Goal: Find specific page/section: Find specific page/section

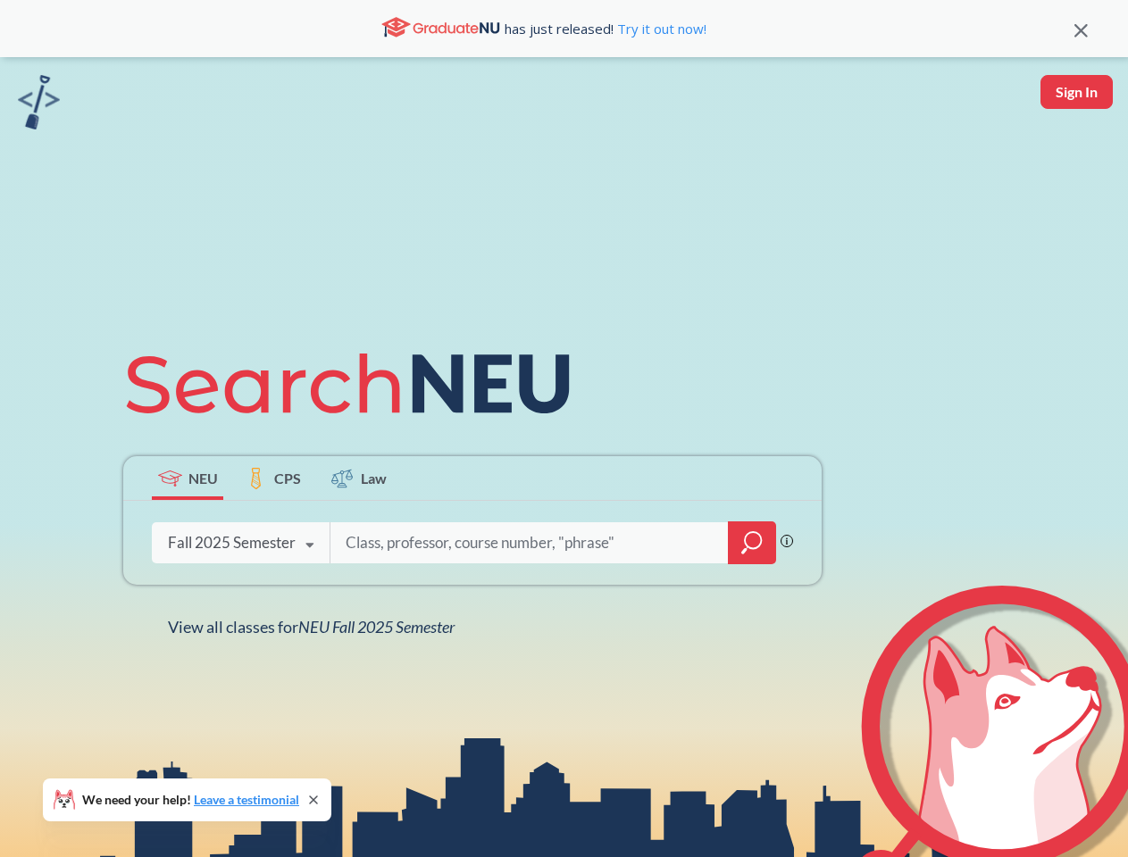
click at [563, 429] on icon at bounding box center [355, 384] width 465 height 100
click at [1080, 29] on icon at bounding box center [1080, 30] width 13 height 13
click at [1076, 92] on div "NEU CPS Law Phrase search guarantees the exact search appears in the results. E…" at bounding box center [564, 485] width 1128 height 857
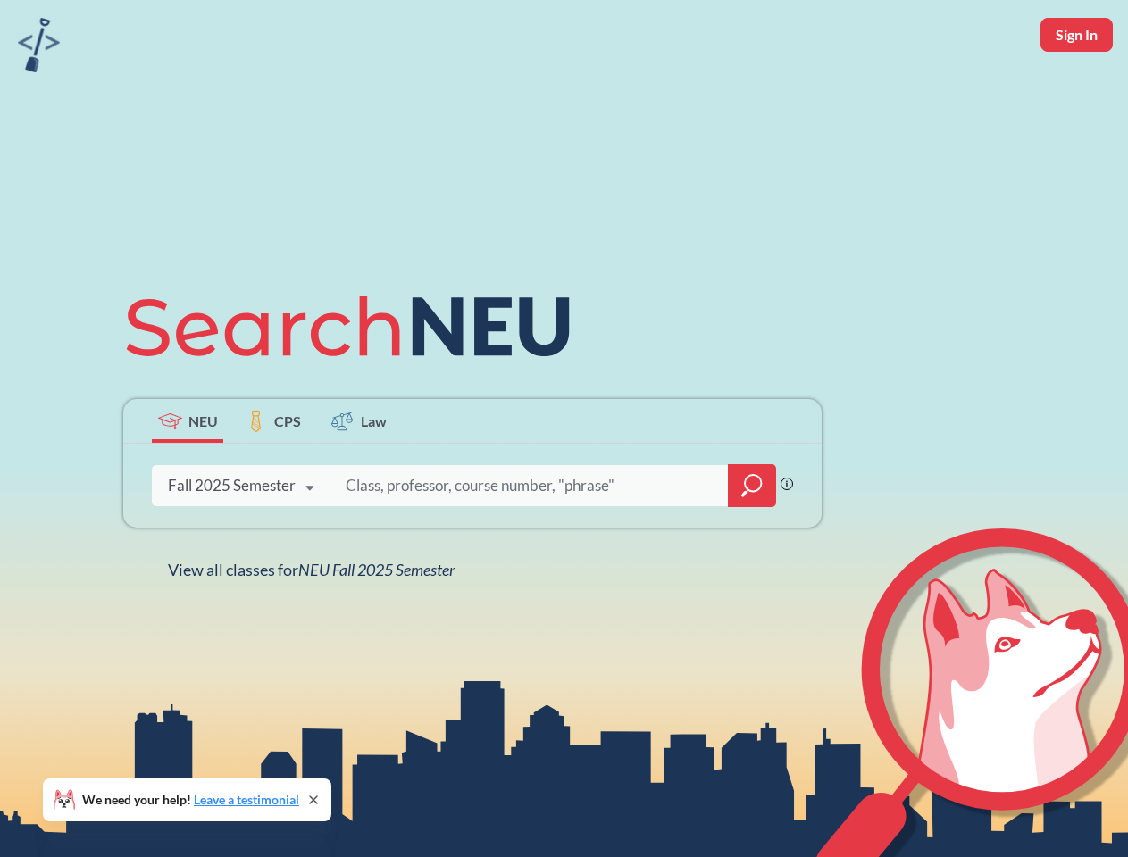
click at [188, 478] on div "Fall 2025 Semester" at bounding box center [232, 486] width 128 height 20
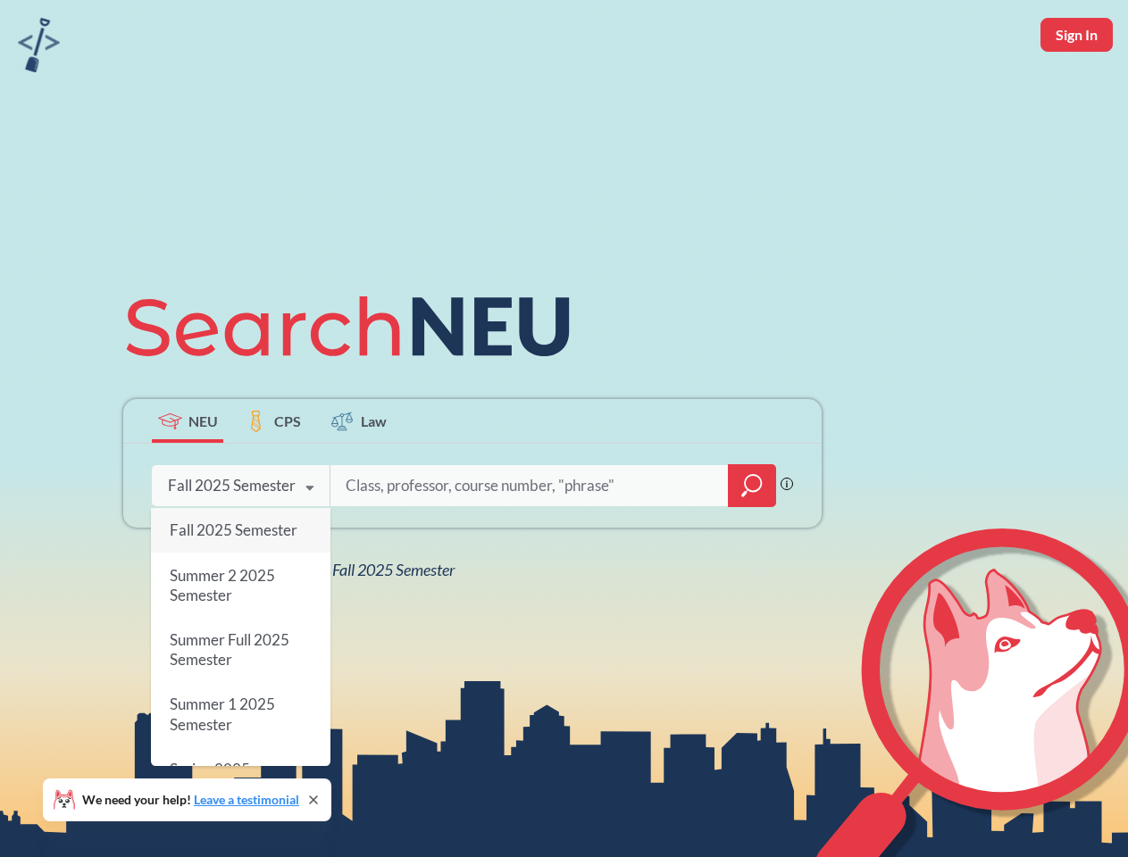
click at [273, 478] on div "Fall 2025 Semester" at bounding box center [232, 486] width 128 height 20
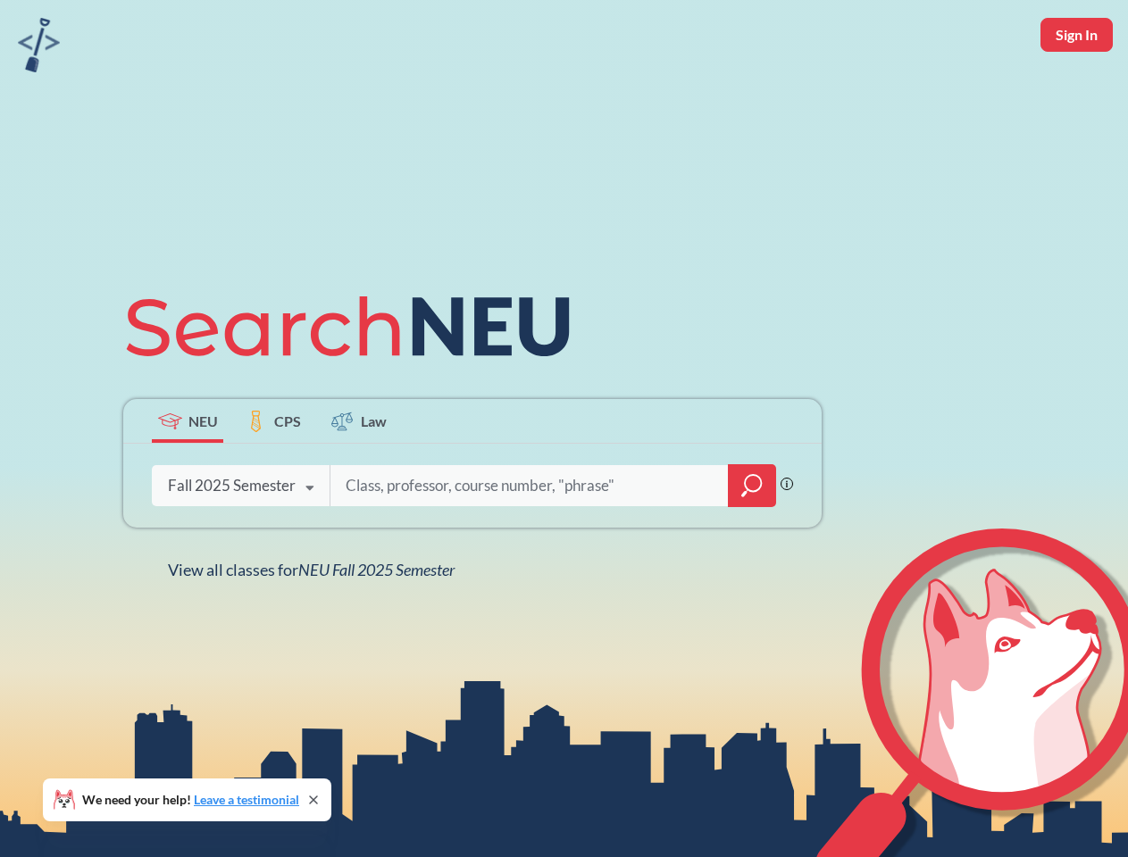
click at [359, 478] on input "search" at bounding box center [529, 486] width 371 height 38
click at [752, 543] on div "NEU CPS Law Phrase search guarantees the exact search appears in the results. E…" at bounding box center [473, 429] width 720 height 304
click at [240, 543] on div "NEU CPS Law Phrase search guarantees the exact search appears in the results. E…" at bounding box center [473, 429] width 720 height 304
click at [310, 546] on div "NEU CPS Law Phrase search guarantees the exact search appears in the results. E…" at bounding box center [473, 429] width 720 height 304
click at [315, 627] on div "NEU CPS Law Phrase search guarantees the exact search appears in the results. E…" at bounding box center [564, 428] width 1128 height 857
